Goal: Information Seeking & Learning: Learn about a topic

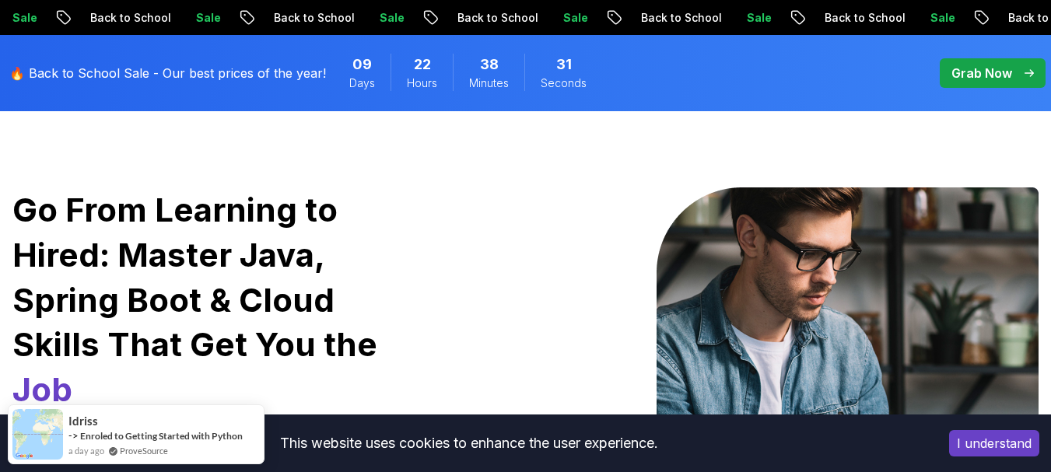
scroll to position [156, 0]
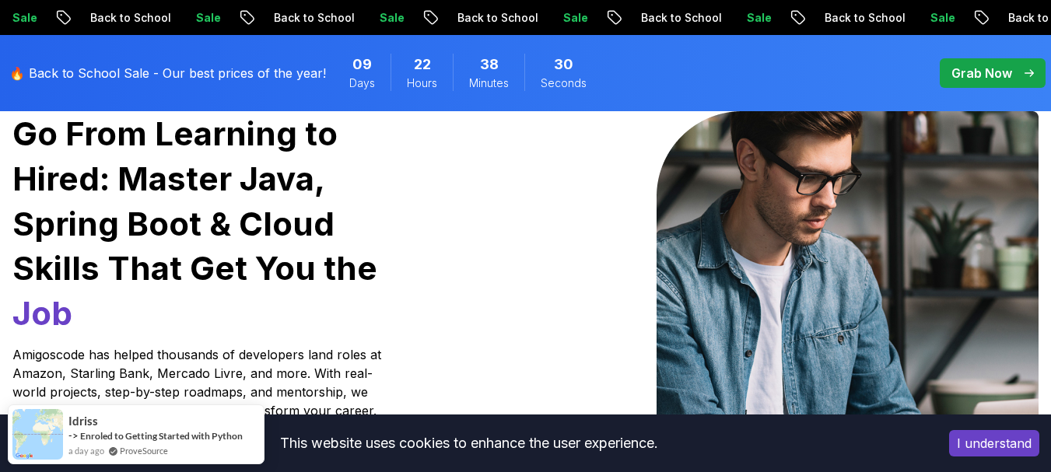
click at [1004, 427] on button "I understand" at bounding box center [994, 443] width 90 height 26
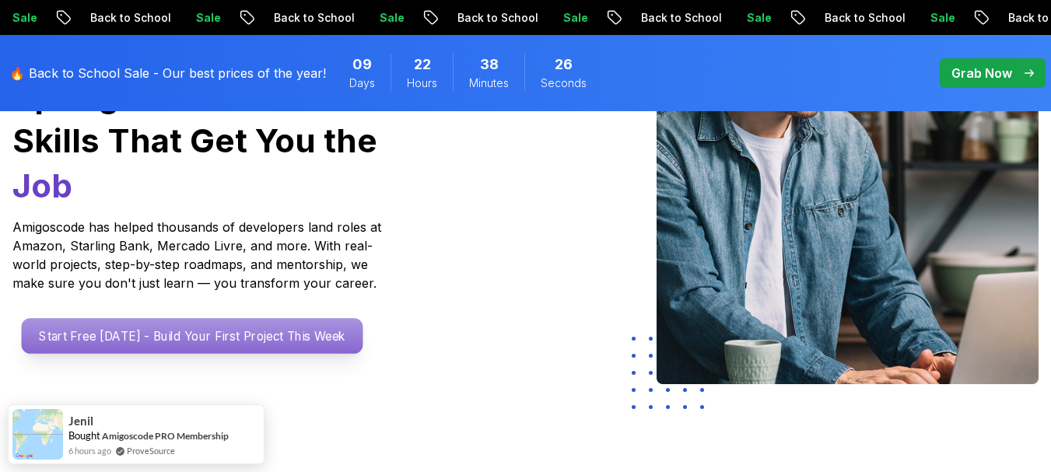
scroll to position [311, 0]
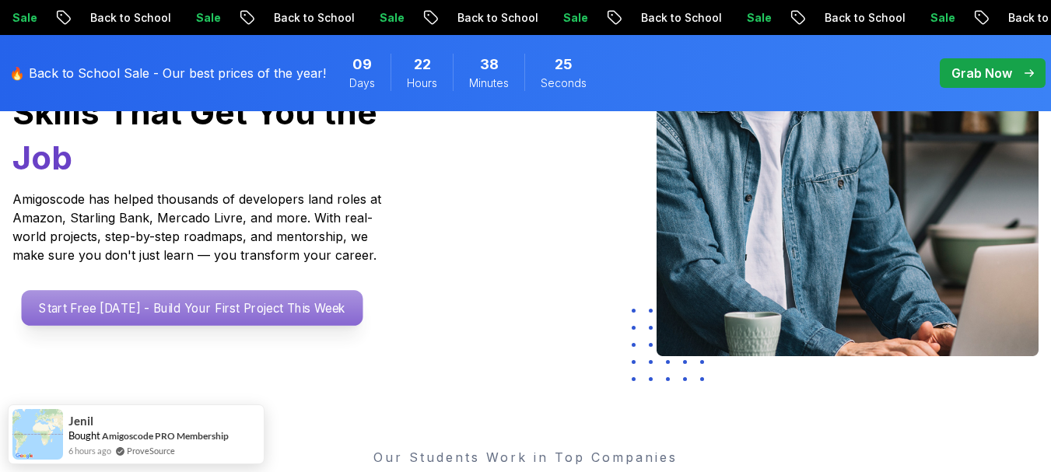
click at [179, 290] on p "Start Free Today - Build Your First Project This Week" at bounding box center [193, 308] width 342 height 36
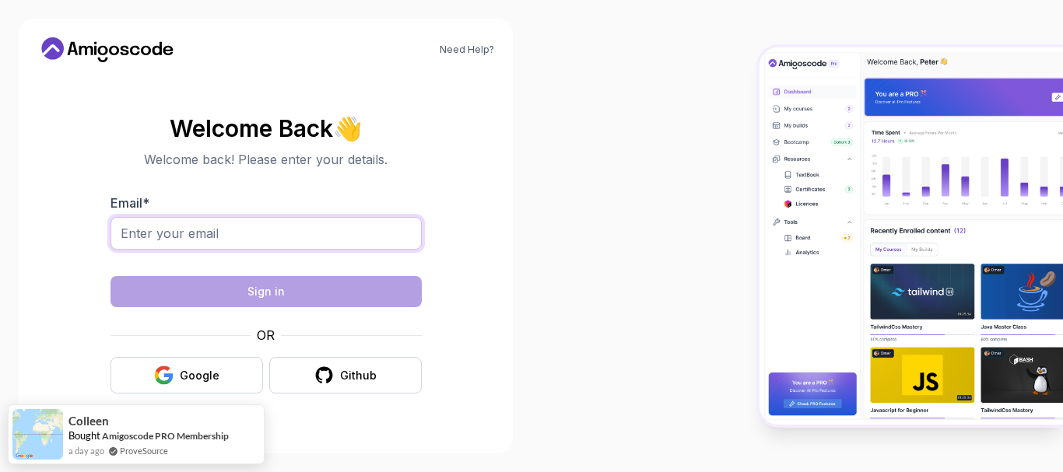
click at [253, 242] on input "Email *" at bounding box center [265, 233] width 311 height 33
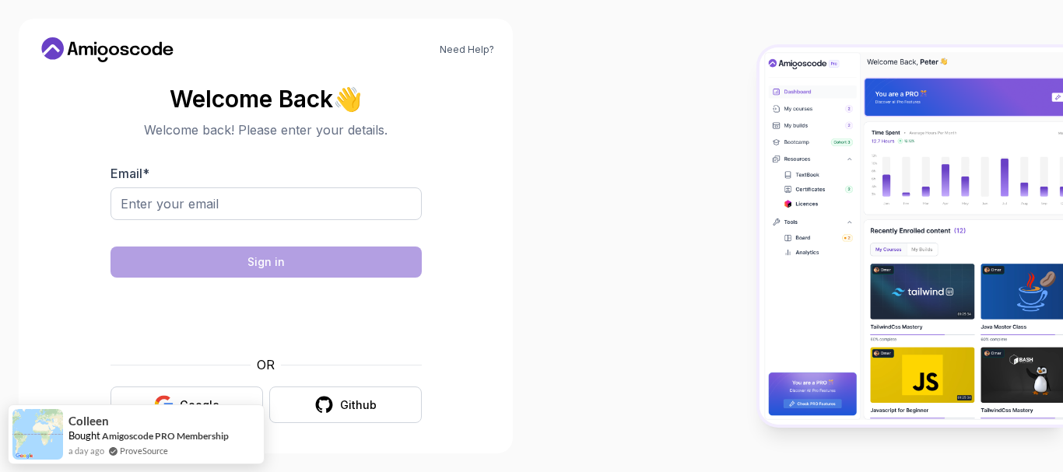
click at [629, 204] on div at bounding box center [796, 236] width 531 height 472
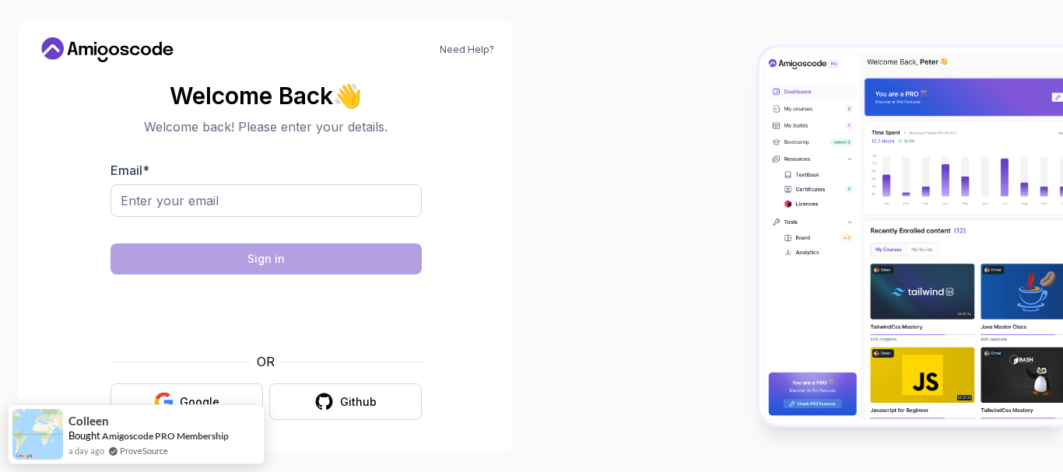
scroll to position [4, 0]
click at [187, 387] on button "Google" at bounding box center [186, 401] width 153 height 37
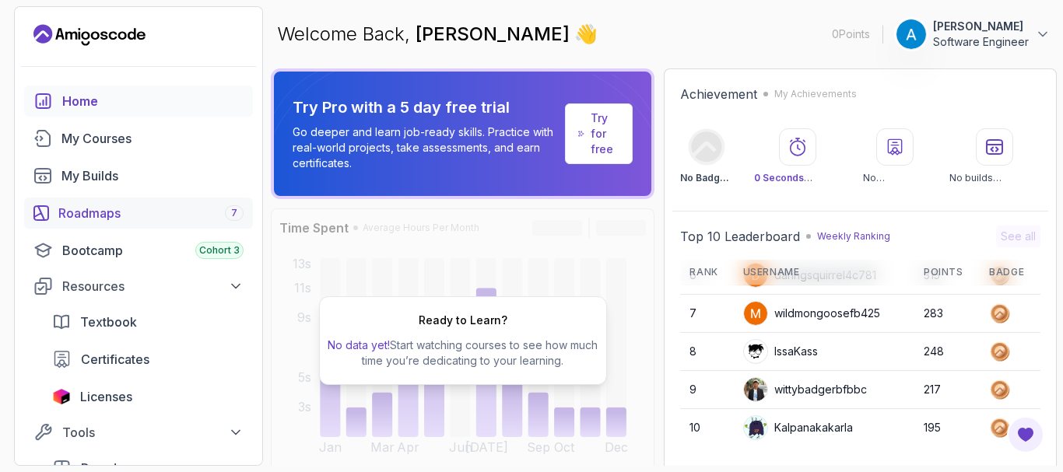
click at [106, 214] on div "Roadmaps 7" at bounding box center [150, 213] width 185 height 19
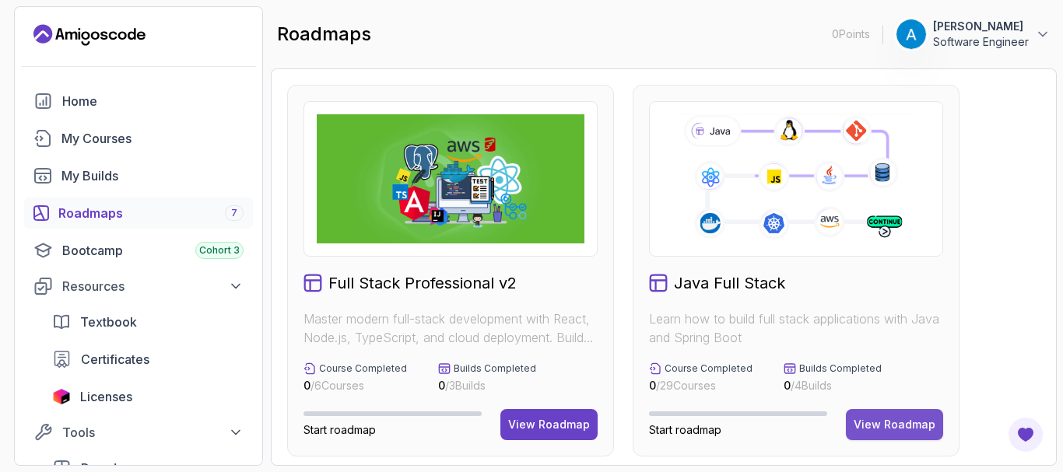
click at [912, 431] on div "View Roadmap" at bounding box center [895, 425] width 82 height 16
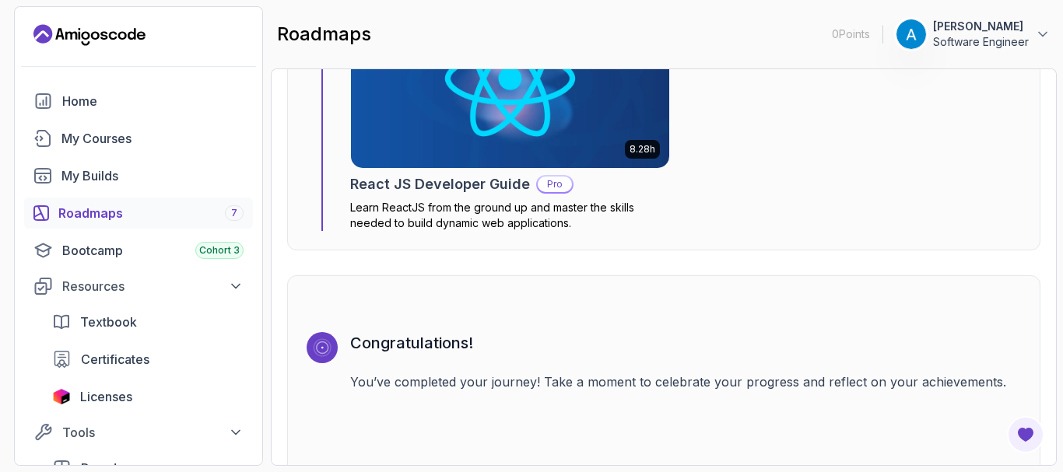
scroll to position [10930, 0]
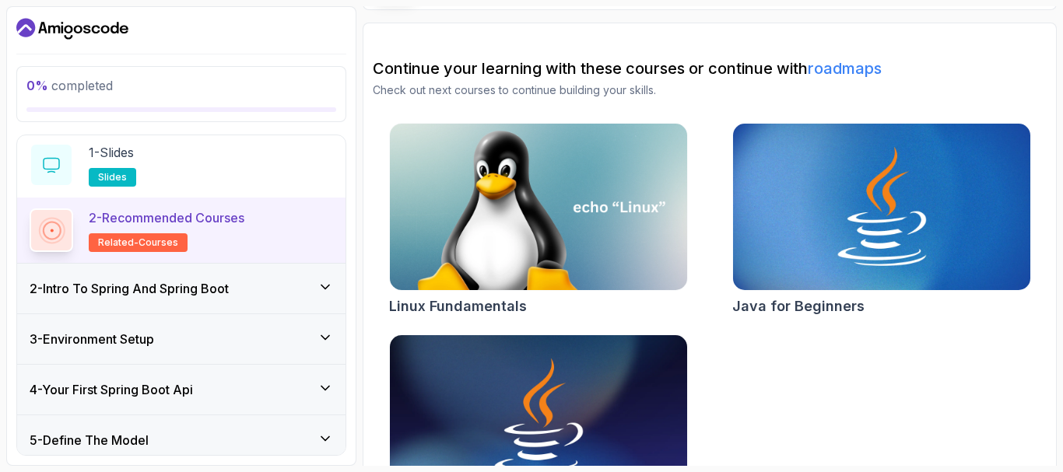
scroll to position [78, 0]
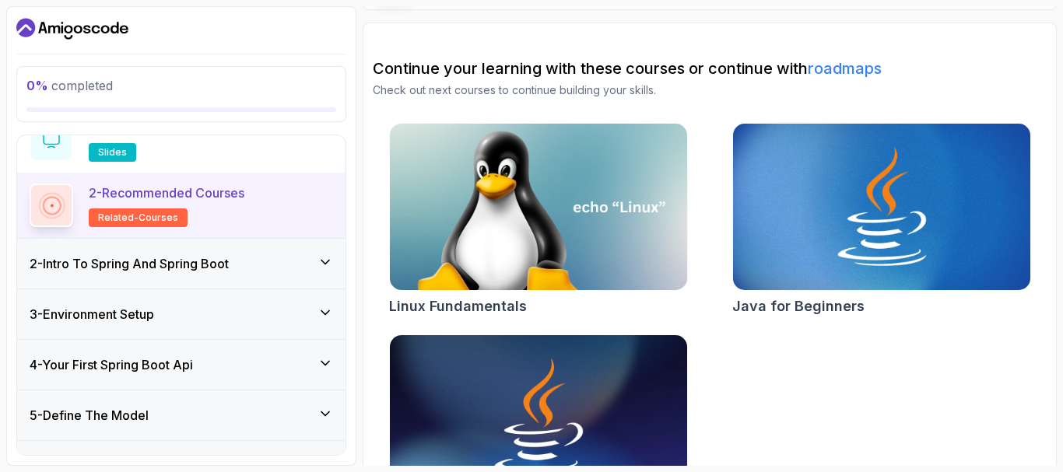
click at [215, 198] on p "2 - Recommended Courses" at bounding box center [167, 193] width 156 height 19
click at [237, 274] on div "2 - Intro To Spring And Spring Boot" at bounding box center [181, 264] width 328 height 50
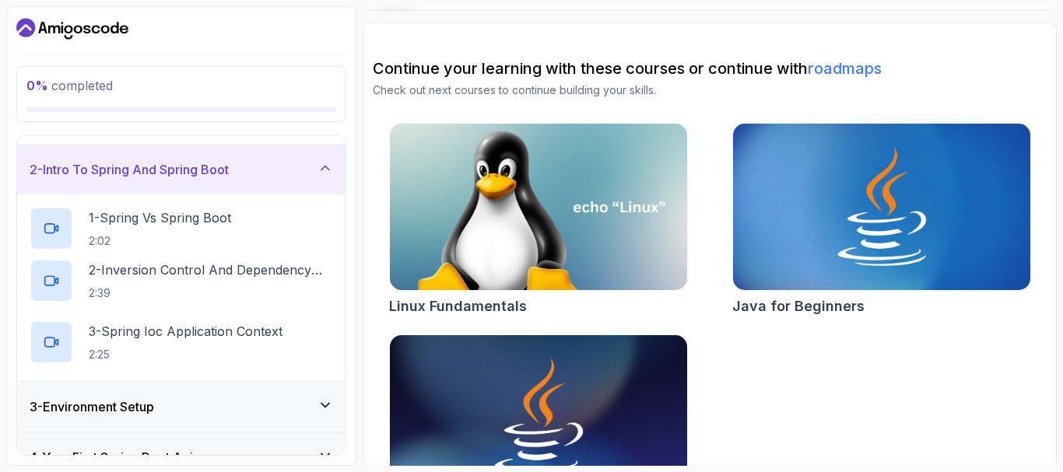
scroll to position [57, 0]
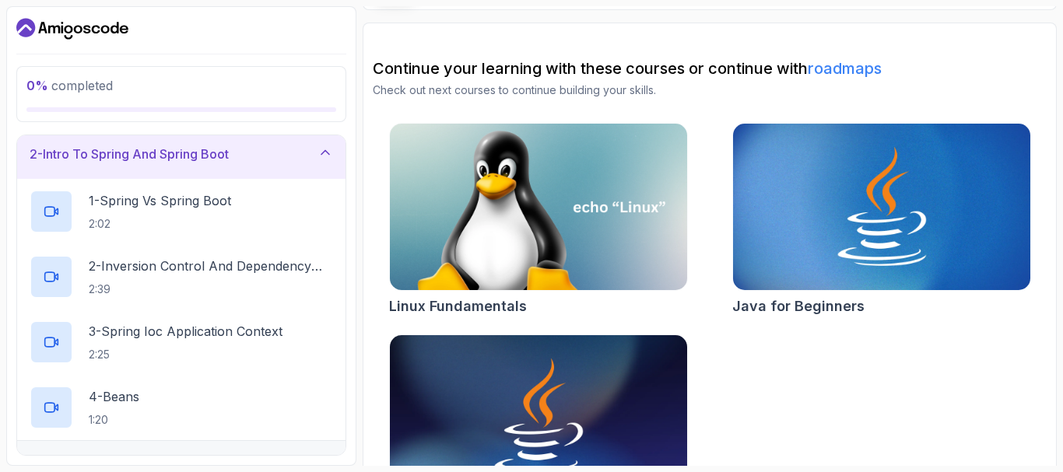
click at [281, 146] on div "2 - Intro To Spring And Spring Boot" at bounding box center [181, 154] width 303 height 19
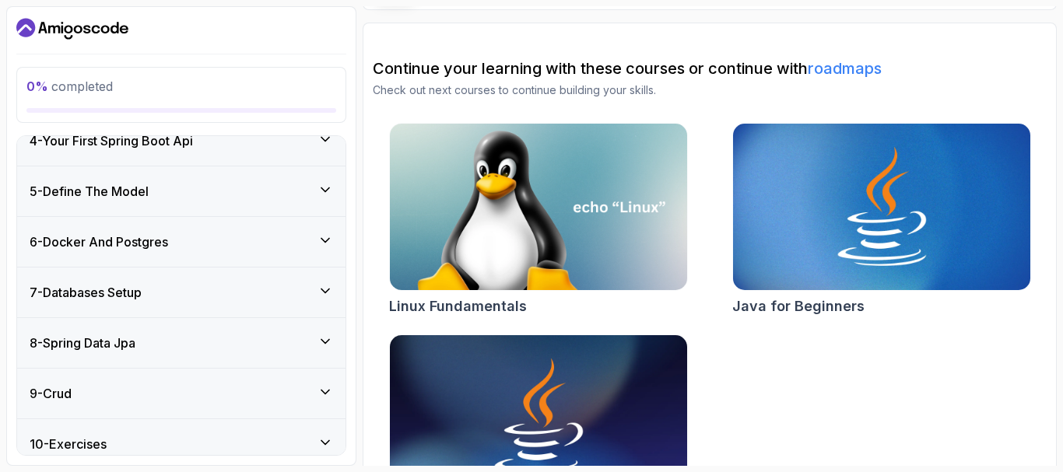
scroll to position [0, 0]
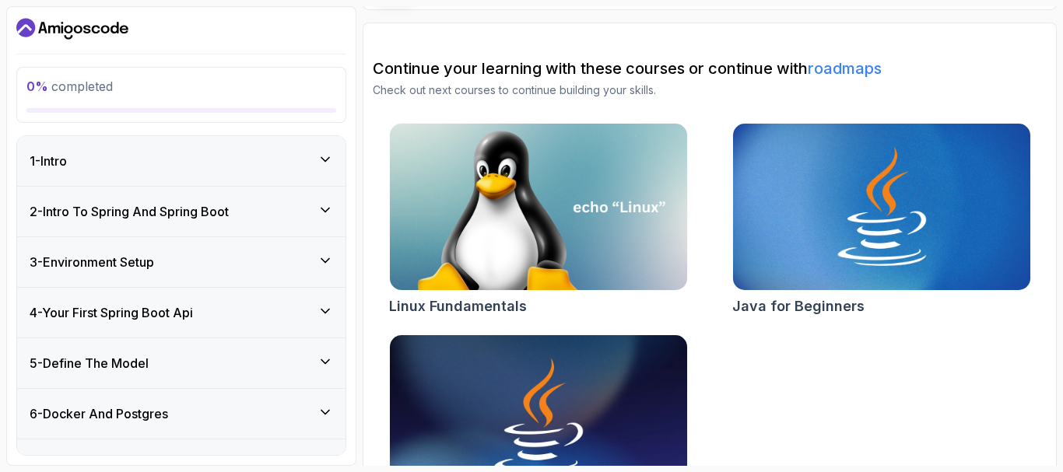
click at [214, 162] on div "1 - Intro" at bounding box center [181, 161] width 303 height 19
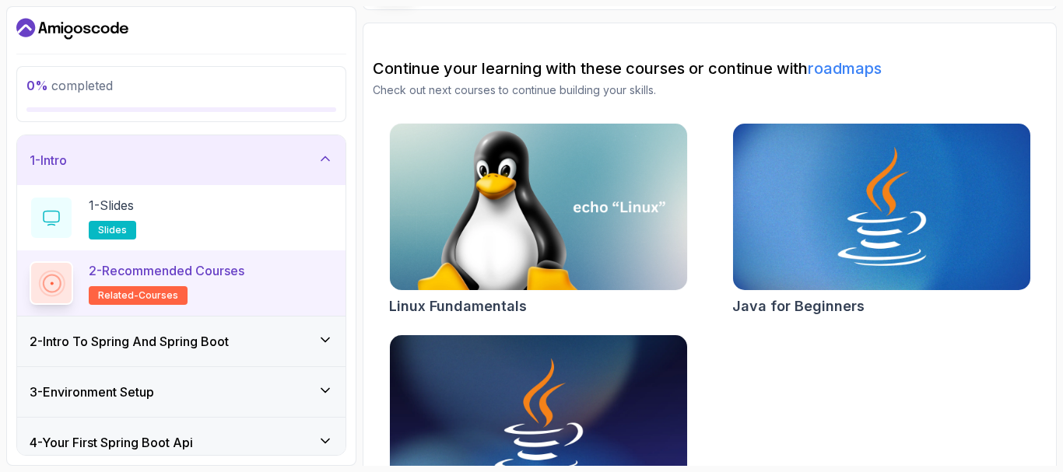
click at [194, 269] on p "2 - Recommended Courses" at bounding box center [167, 270] width 156 height 19
click at [160, 286] on h2 "2 - Recommended Courses related-courses" at bounding box center [167, 283] width 156 height 44
click at [150, 295] on span "related-courses" at bounding box center [138, 295] width 80 height 12
click at [28, 278] on div "2 - Recommended Courses related-courses" at bounding box center [181, 283] width 328 height 65
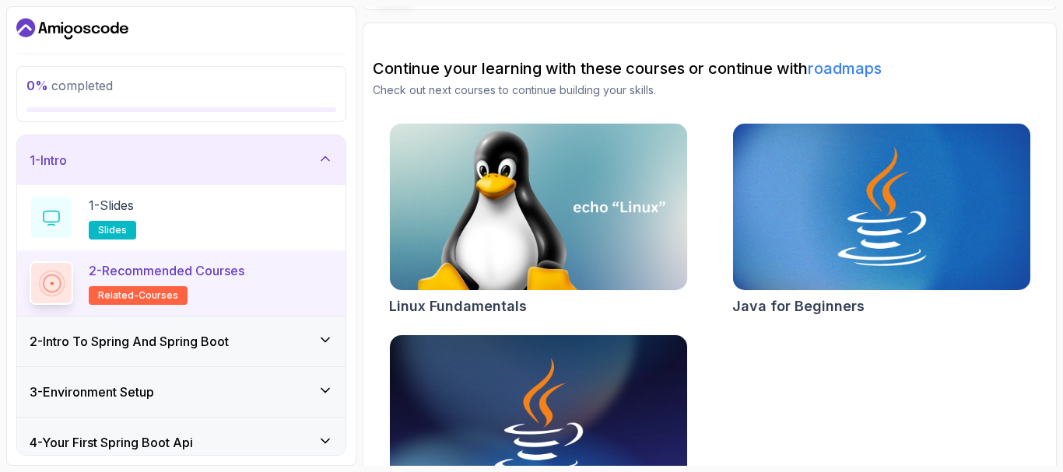
click at [45, 281] on rect at bounding box center [51, 283] width 12 height 12
click at [39, 281] on div at bounding box center [51, 283] width 37 height 37
click at [76, 237] on div "1 - Slides slides" at bounding box center [181, 218] width 303 height 44
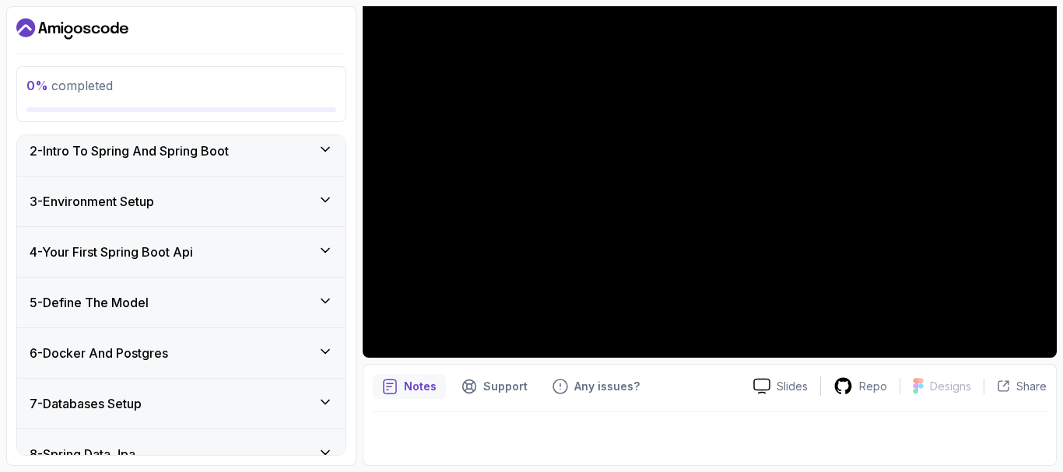
scroll to position [184, 0]
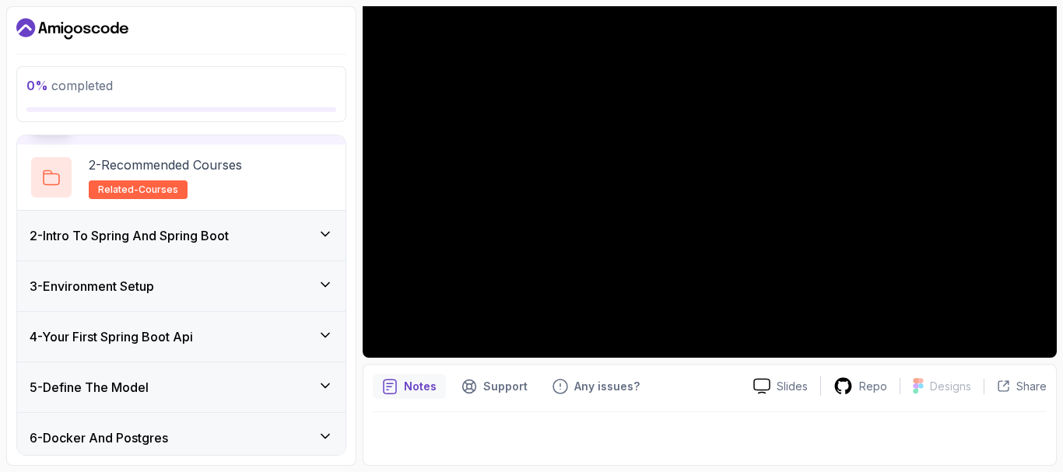
click at [183, 240] on h3 "2 - Intro To Spring And Spring Boot" at bounding box center [129, 235] width 199 height 19
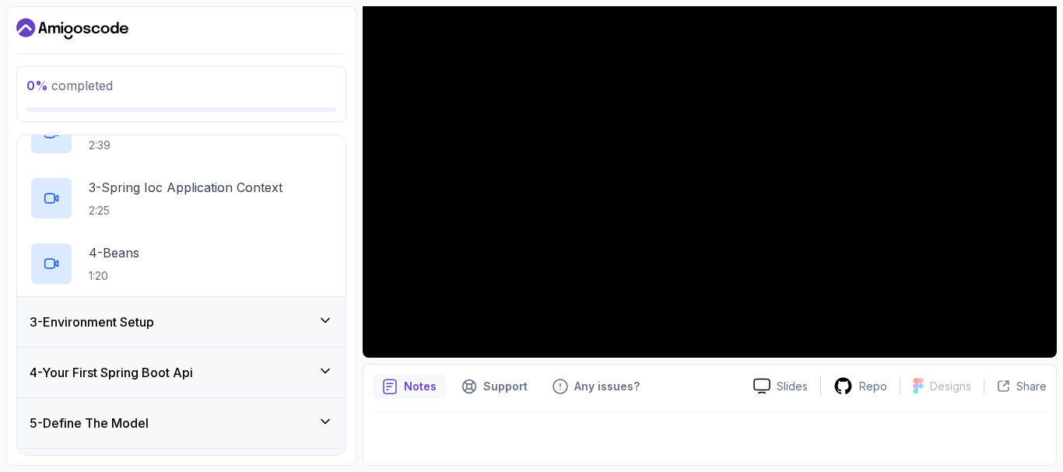
scroll to position [206, 0]
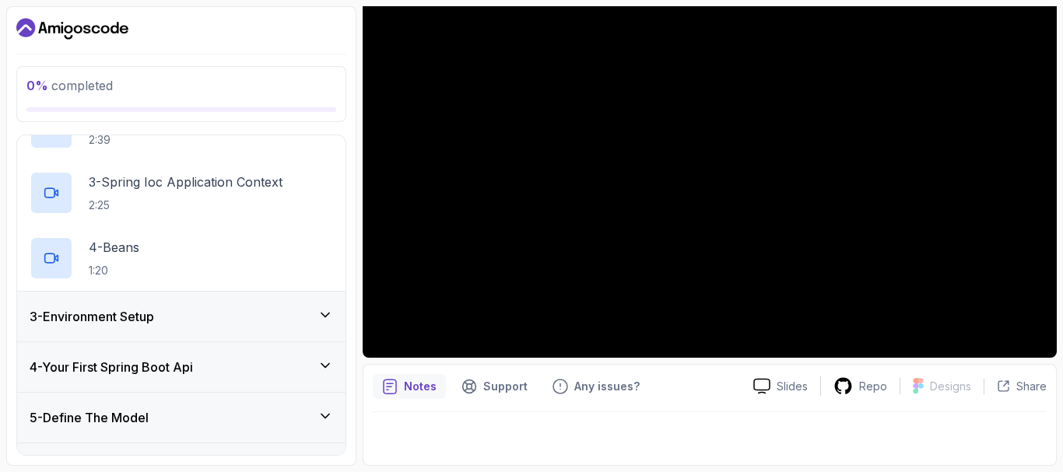
click at [189, 313] on div "3 - Environment Setup" at bounding box center [181, 316] width 303 height 19
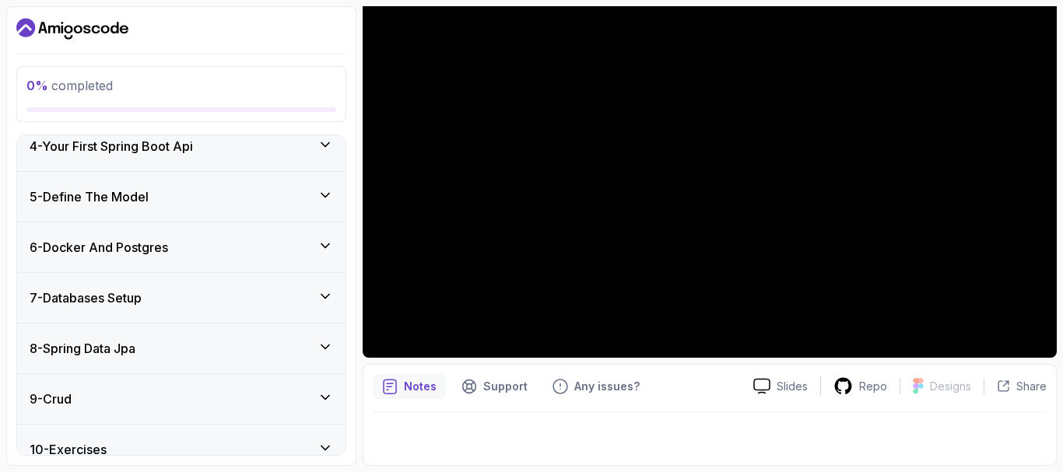
click at [194, 195] on div "5 - Define The Model" at bounding box center [181, 197] width 303 height 19
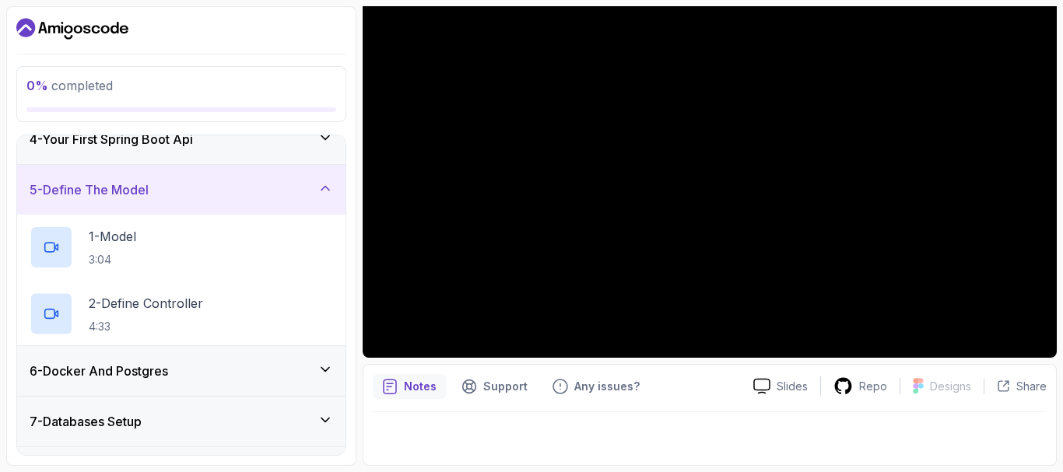
scroll to position [166, 0]
